Goal: Task Accomplishment & Management: Complete application form

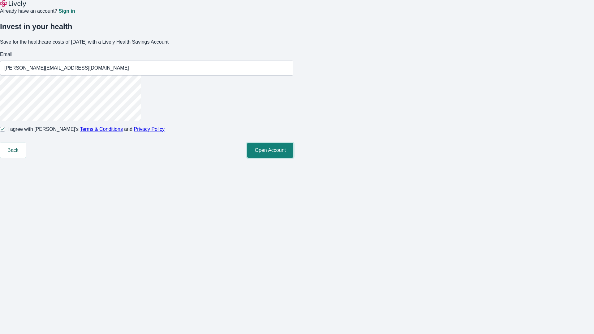
click at [293, 158] on button "Open Account" at bounding box center [270, 150] width 46 height 15
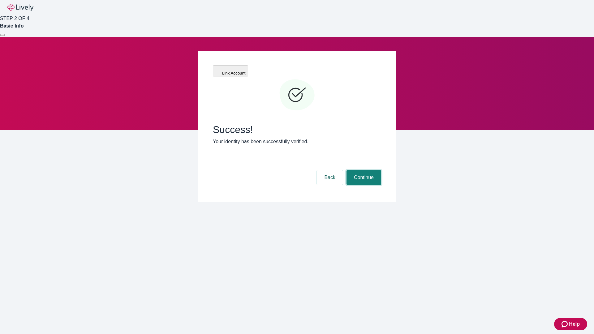
click at [363, 170] on button "Continue" at bounding box center [364, 177] width 35 height 15
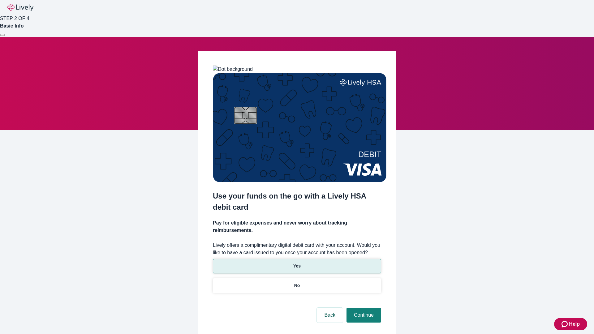
click at [297, 263] on p "Yes" at bounding box center [296, 266] width 7 height 7
click at [363, 308] on button "Continue" at bounding box center [364, 315] width 35 height 15
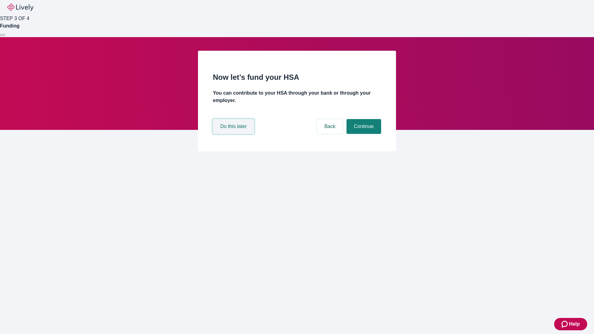
click at [234, 134] on button "Do this later" at bounding box center [233, 126] width 41 height 15
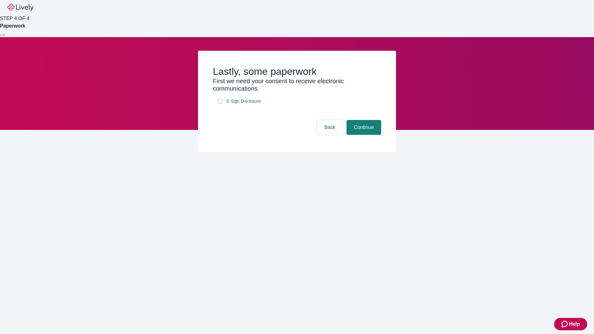
click at [220, 104] on input "E-Sign Disclosure" at bounding box center [220, 101] width 5 height 5
checkbox input "true"
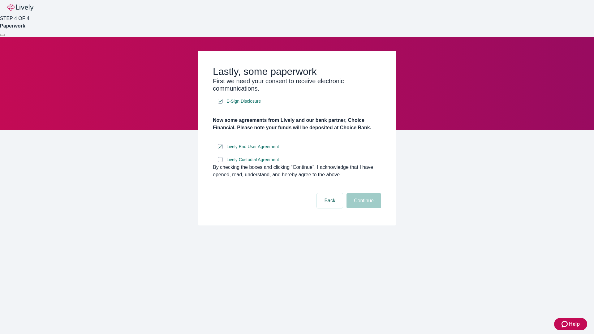
click at [220, 162] on input "Lively Custodial Agreement" at bounding box center [220, 159] width 5 height 5
checkbox input "true"
click at [363, 208] on button "Continue" at bounding box center [364, 200] width 35 height 15
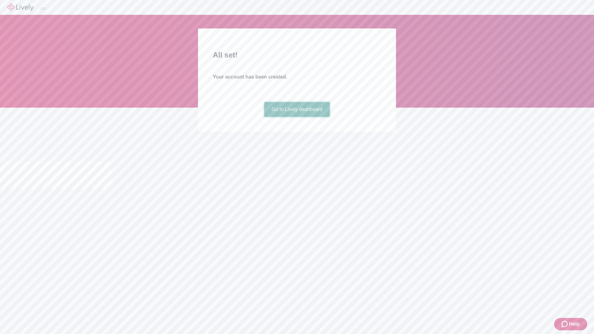
click at [297, 117] on link "Go to Lively dashboard" at bounding box center [297, 109] width 66 height 15
